Goal: Find specific page/section: Locate a particular part of the current website

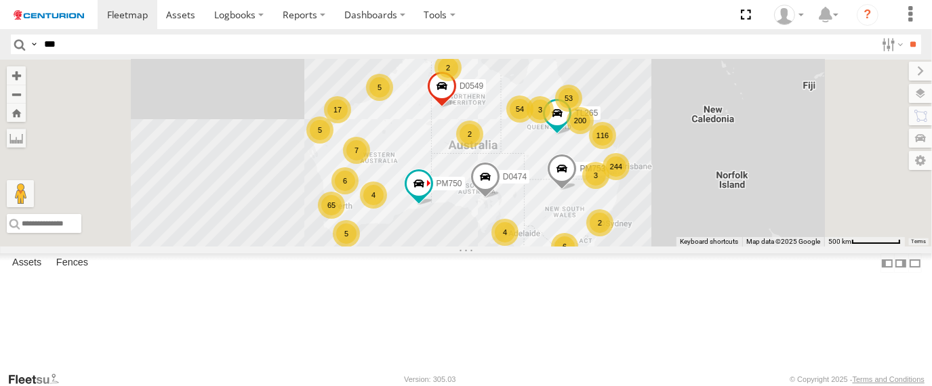
type input "***"
click at [906, 35] on input "**" at bounding box center [914, 45] width 16 height 20
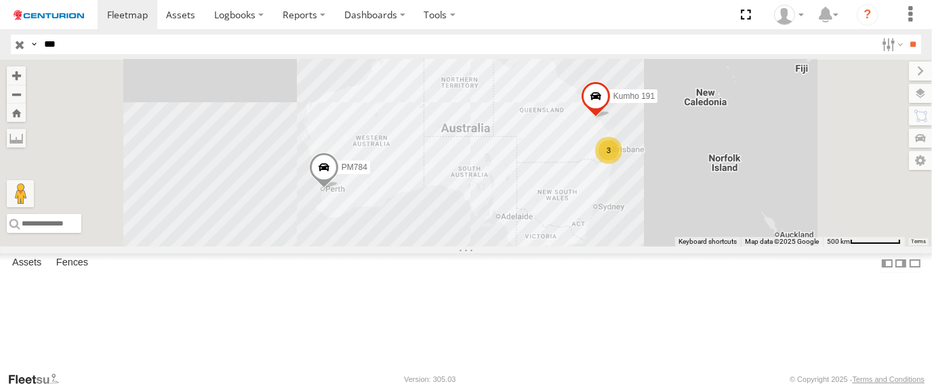
click at [0, 0] on span at bounding box center [0, 0] width 0 height 0
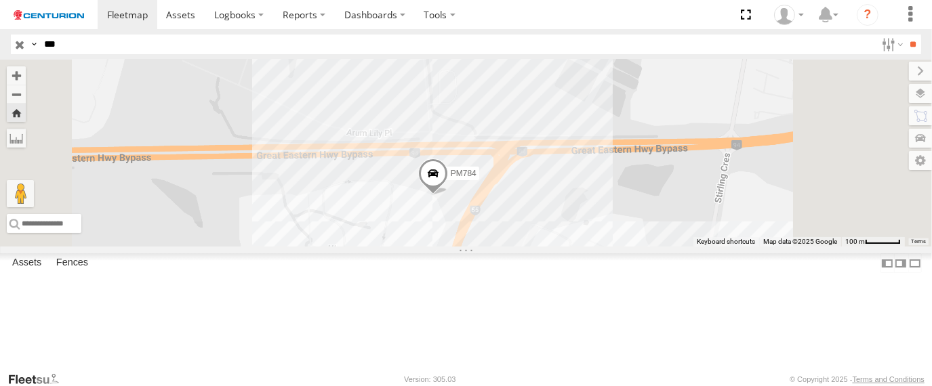
drag, startPoint x: 597, startPoint y: 340, endPoint x: 554, endPoint y: 241, distance: 107.2
click at [554, 243] on div "PM784" at bounding box center [466, 153] width 932 height 187
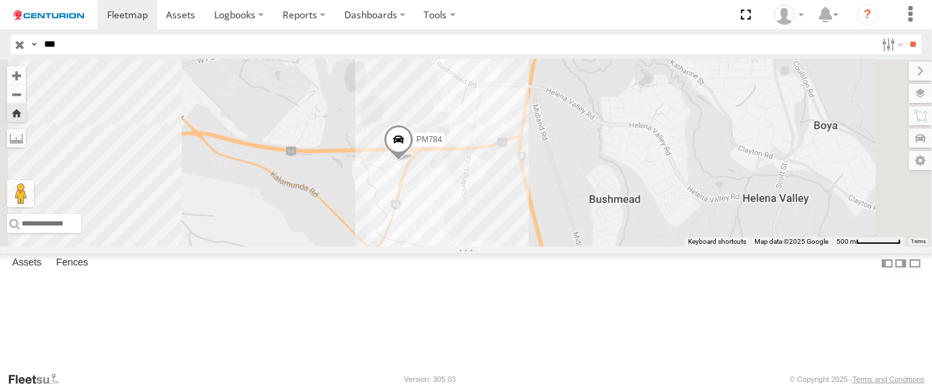
drag, startPoint x: 561, startPoint y: 295, endPoint x: 586, endPoint y: 309, distance: 28.8
click at [586, 247] on div "PM784" at bounding box center [466, 153] width 932 height 187
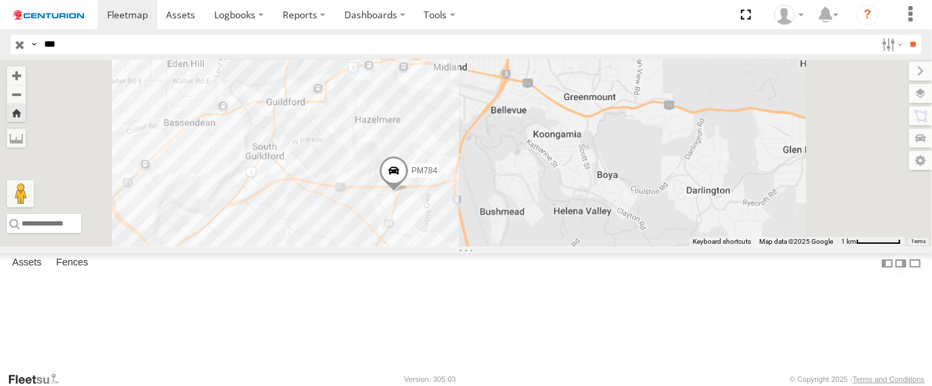
drag, startPoint x: 462, startPoint y: 276, endPoint x: 476, endPoint y: 281, distance: 14.6
click at [476, 247] on div "PM784" at bounding box center [466, 153] width 932 height 187
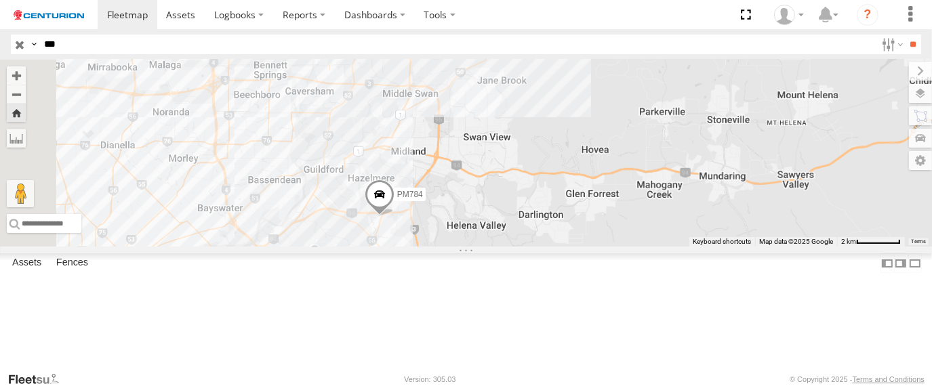
click at [441, 247] on div "PM784" at bounding box center [466, 153] width 932 height 187
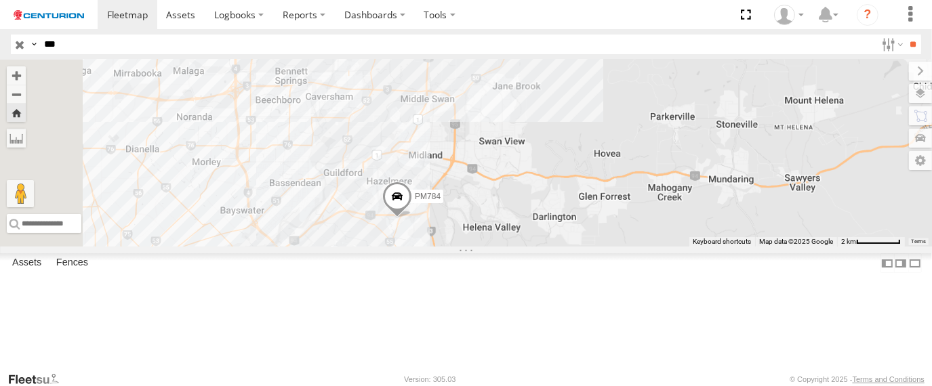
drag, startPoint x: 462, startPoint y: 287, endPoint x: 477, endPoint y: 292, distance: 15.9
click at [477, 247] on div "PM784" at bounding box center [466, 153] width 932 height 187
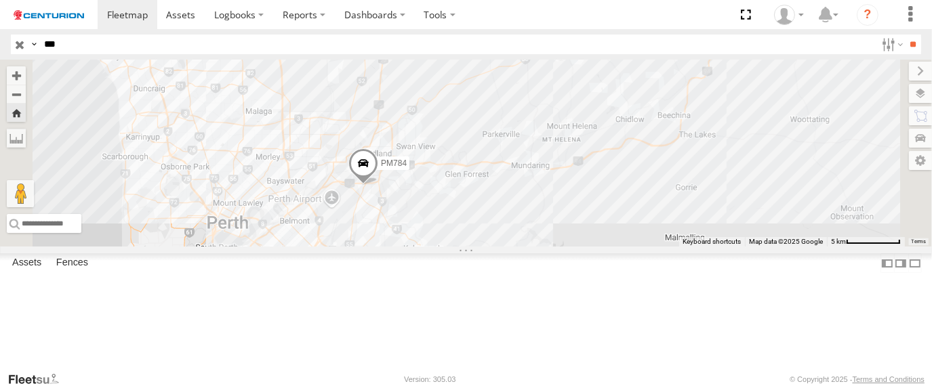
drag, startPoint x: 475, startPoint y: 302, endPoint x: 485, endPoint y: 262, distance: 40.6
click at [485, 247] on div "PM784" at bounding box center [466, 153] width 932 height 187
click at [0, 0] on span at bounding box center [0, 0] width 0 height 0
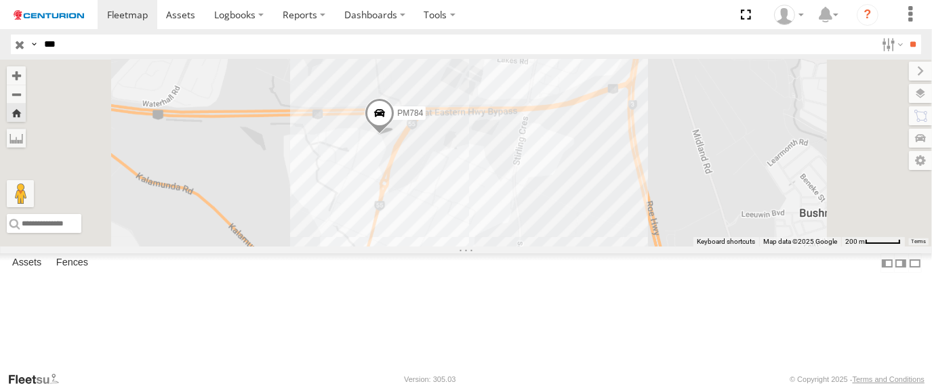
drag, startPoint x: 481, startPoint y: 326, endPoint x: 491, endPoint y: 245, distance: 81.3
click at [491, 247] on div "PM784" at bounding box center [466, 153] width 932 height 187
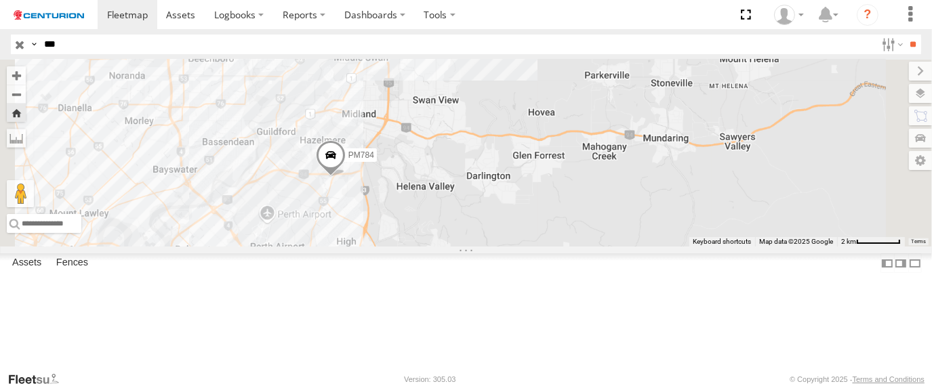
drag, startPoint x: 469, startPoint y: 294, endPoint x: 546, endPoint y: 254, distance: 86.7
click at [544, 247] on div "PM784" at bounding box center [466, 153] width 932 height 187
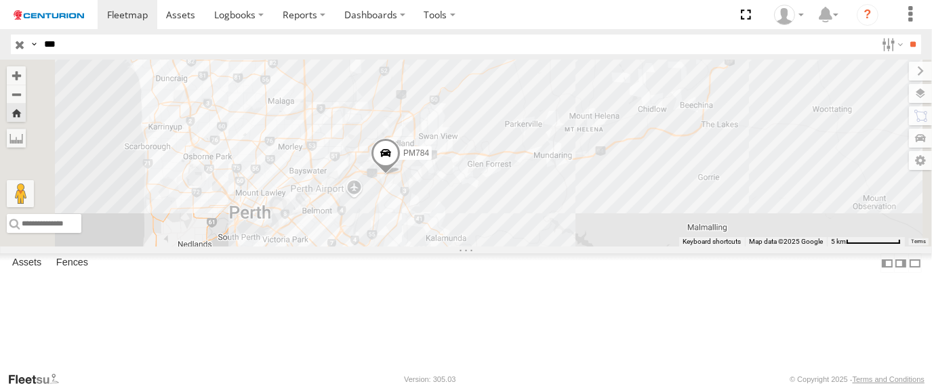
drag, startPoint x: 510, startPoint y: 299, endPoint x: 485, endPoint y: 316, distance: 29.7
click at [485, 247] on div "PM784" at bounding box center [466, 153] width 932 height 187
